Goal: Check status: Check status

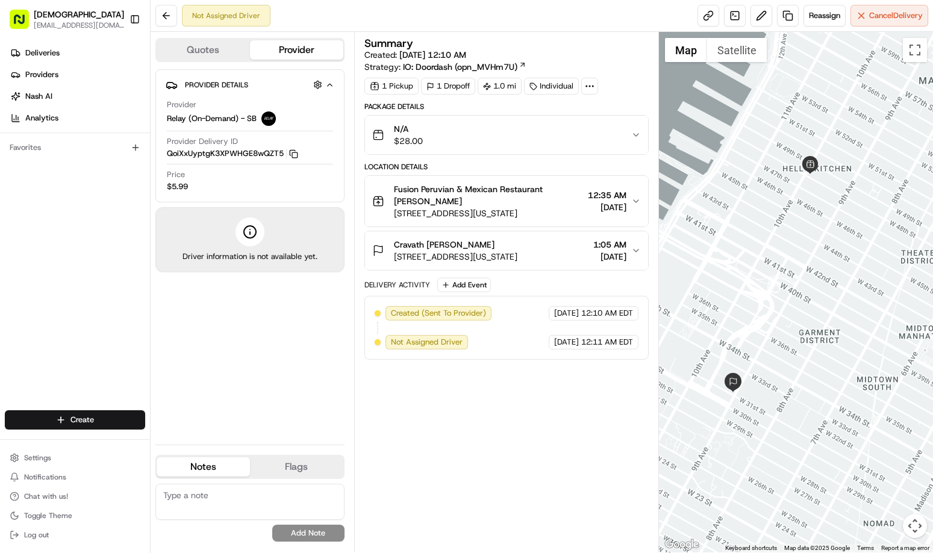
drag, startPoint x: 852, startPoint y: 316, endPoint x: 806, endPoint y: 304, distance: 48.5
click at [806, 304] on div at bounding box center [796, 292] width 274 height 520
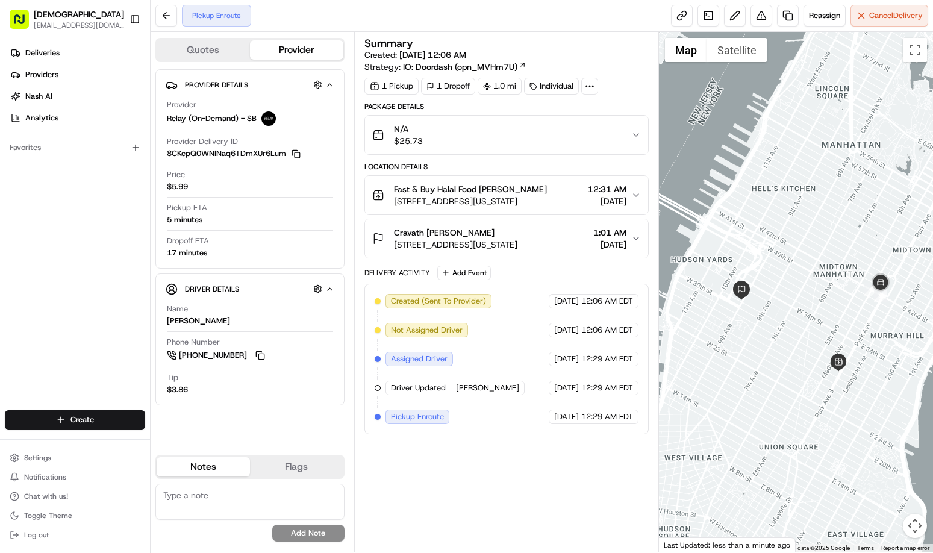
drag, startPoint x: 905, startPoint y: 429, endPoint x: 852, endPoint y: 406, distance: 57.7
click at [852, 406] on div at bounding box center [796, 292] width 274 height 520
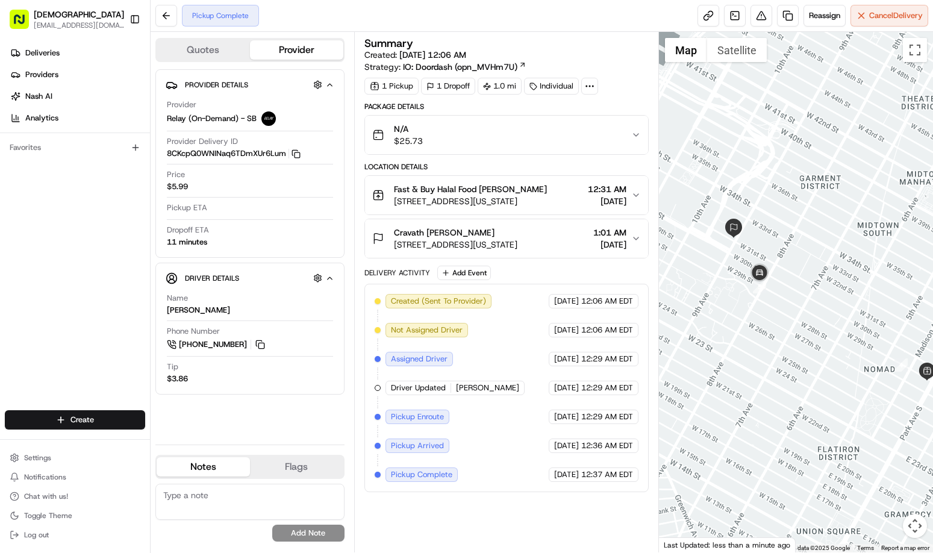
drag, startPoint x: 785, startPoint y: 364, endPoint x: 862, endPoint y: 401, distance: 85.4
click at [866, 405] on div at bounding box center [796, 292] width 274 height 520
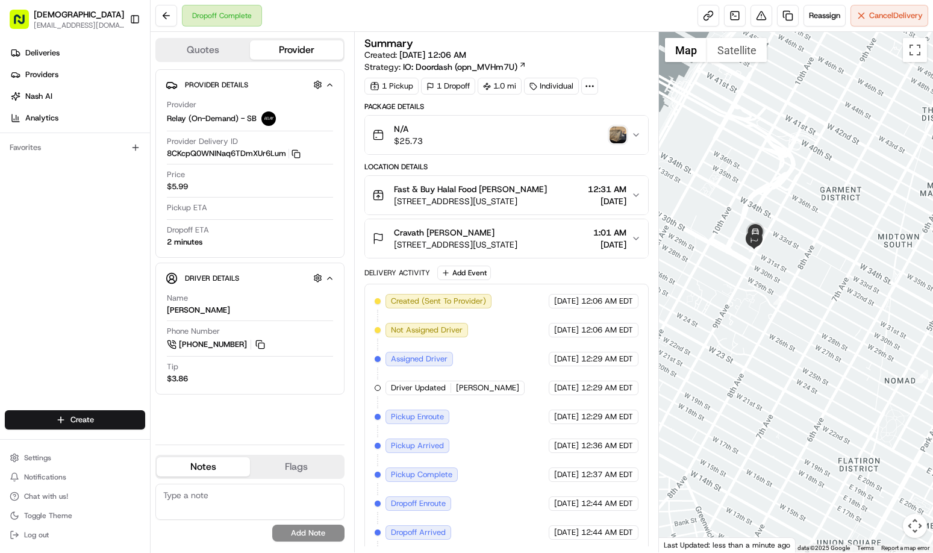
click at [613, 135] on img "button" at bounding box center [617, 134] width 17 height 17
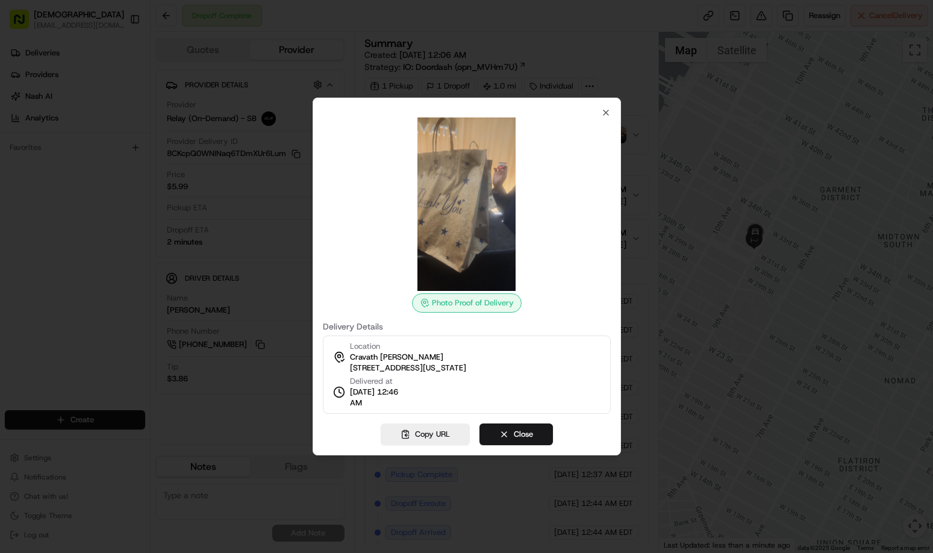
click at [482, 239] on img at bounding box center [466, 203] width 173 height 173
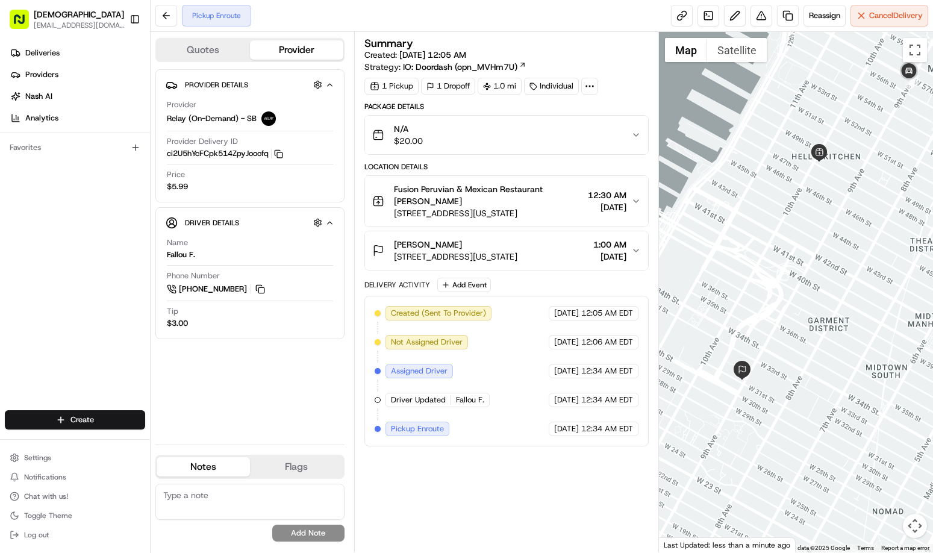
drag, startPoint x: 912, startPoint y: 272, endPoint x: 836, endPoint y: 285, distance: 77.6
click at [836, 285] on div at bounding box center [796, 292] width 274 height 520
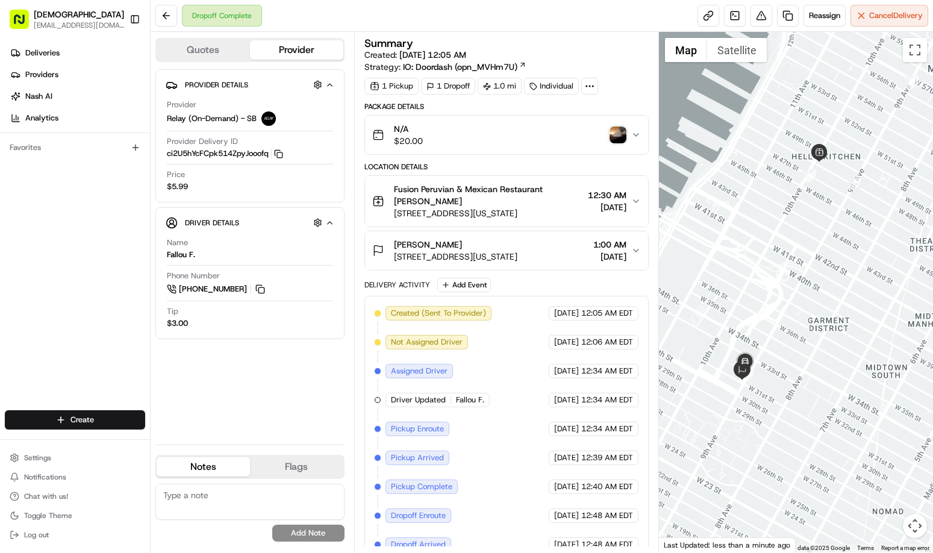
click at [621, 135] on img "button" at bounding box center [617, 134] width 17 height 17
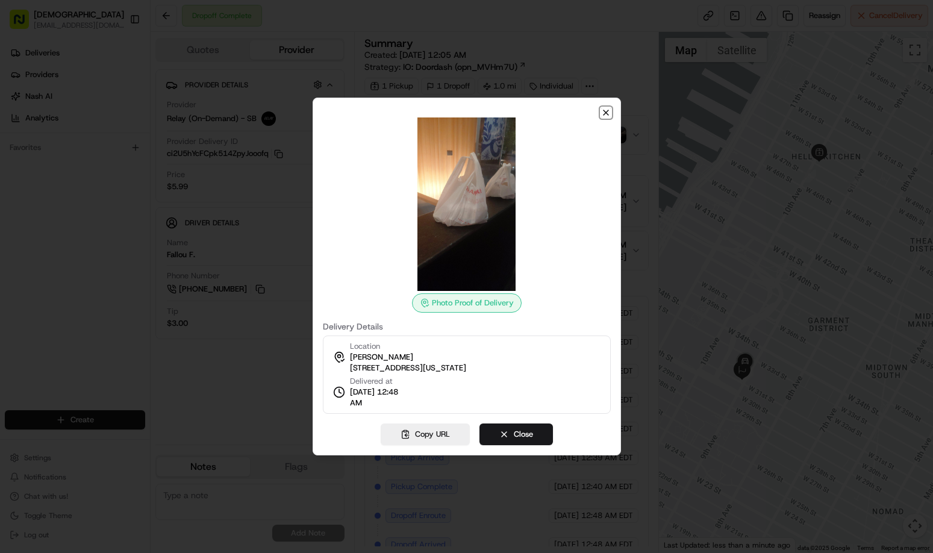
click at [605, 114] on icon "button" at bounding box center [606, 113] width 10 height 10
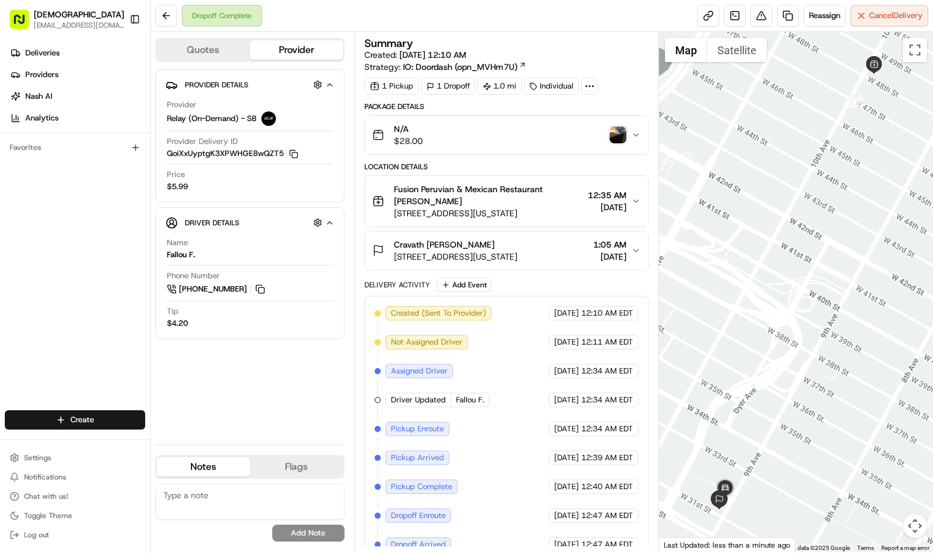
click at [616, 135] on img "button" at bounding box center [617, 134] width 17 height 17
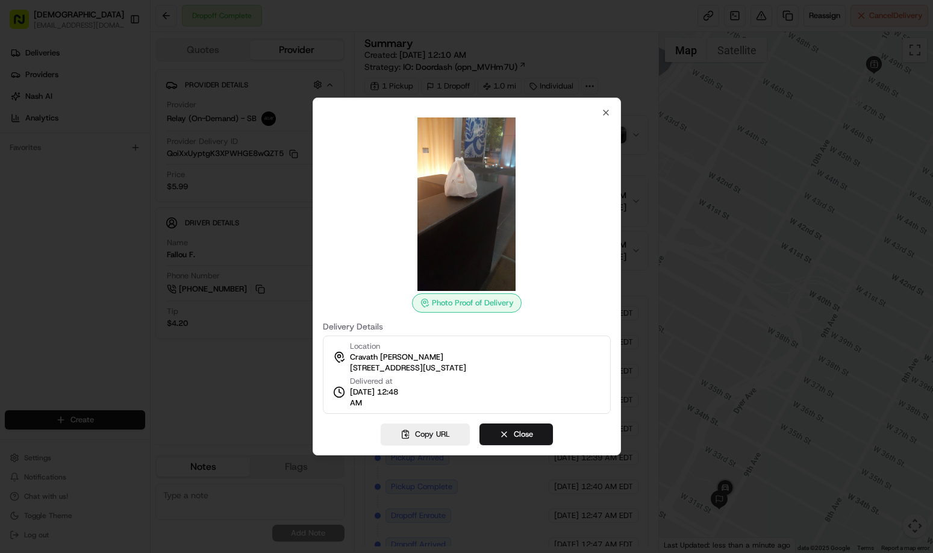
click at [464, 213] on img at bounding box center [466, 203] width 173 height 173
